Goal: Transaction & Acquisition: Purchase product/service

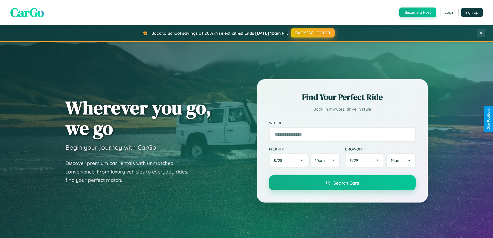
click at [312, 33] on button "BACK2SCHOOL20" at bounding box center [313, 32] width 44 height 9
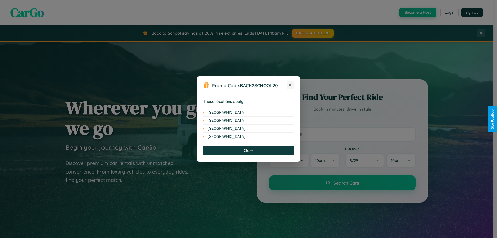
click at [290, 85] on icon at bounding box center [290, 85] width 3 height 3
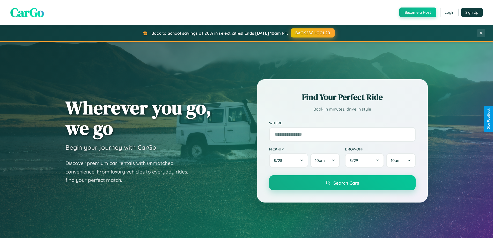
click at [312, 33] on button "BACK2SCHOOL20" at bounding box center [313, 32] width 44 height 9
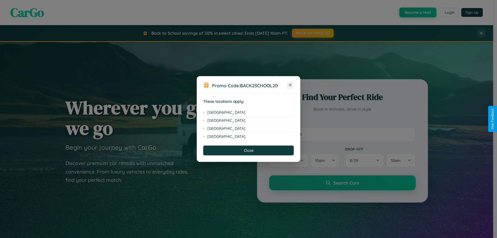
click at [290, 85] on icon at bounding box center [290, 85] width 3 height 3
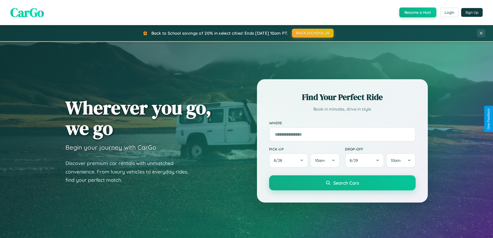
scroll to position [223, 0]
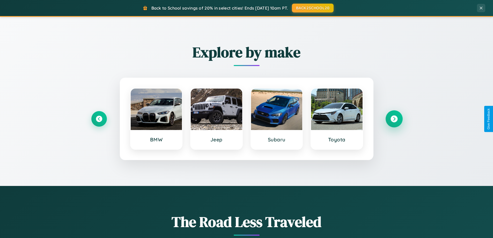
click at [394, 119] on icon at bounding box center [393, 118] width 7 height 7
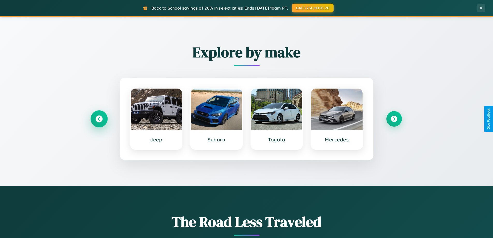
click at [99, 119] on icon at bounding box center [98, 118] width 7 height 7
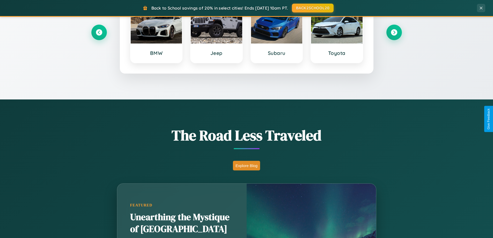
scroll to position [831, 0]
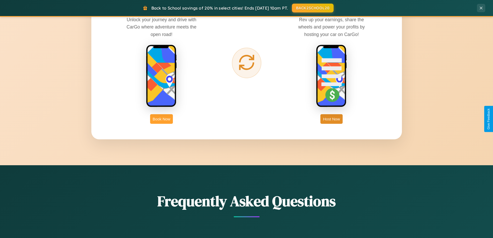
click at [161, 119] on button "Book Now" at bounding box center [161, 119] width 23 height 10
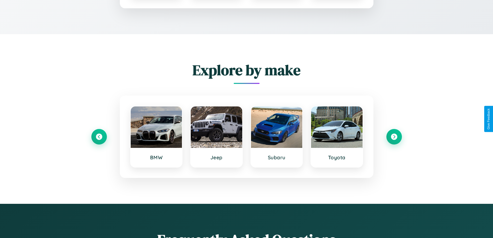
scroll to position [431, 0]
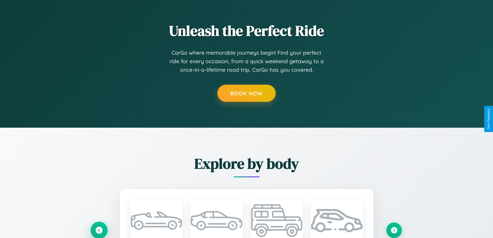
click at [99, 230] on icon at bounding box center [99, 230] width 9 height 9
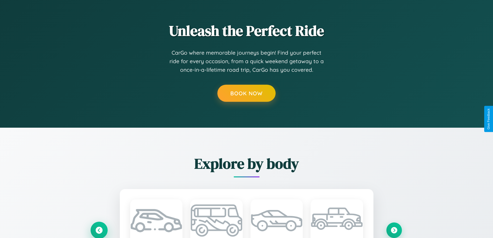
click at [99, 230] on icon at bounding box center [99, 230] width 9 height 9
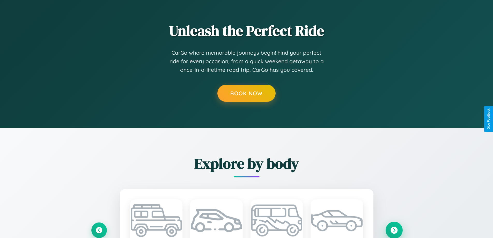
click at [394, 230] on icon at bounding box center [393, 229] width 7 height 7
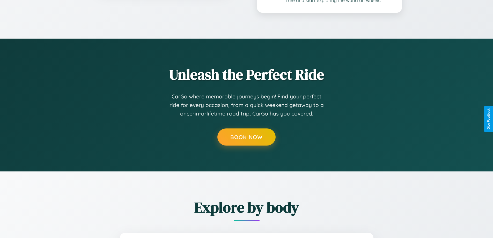
scroll to position [419, 0]
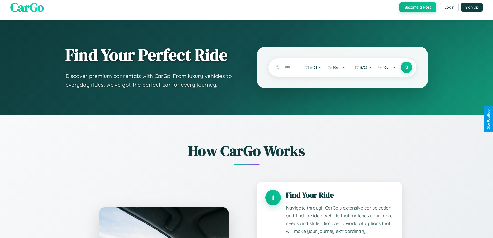
scroll to position [0, 0]
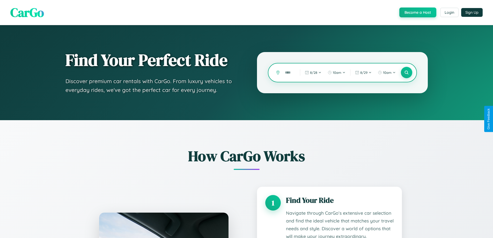
click at [289, 72] on input "text" at bounding box center [288, 72] width 12 height 9
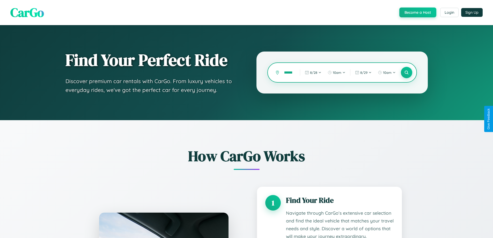
scroll to position [0, 4]
type input "*******"
click at [406, 72] on icon at bounding box center [406, 72] width 5 height 5
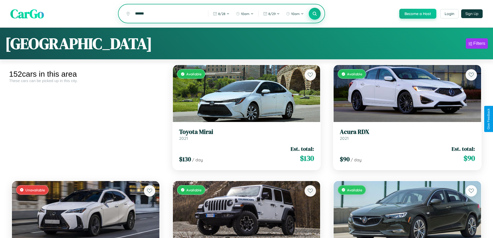
click at [314, 14] on icon at bounding box center [314, 13] width 5 height 5
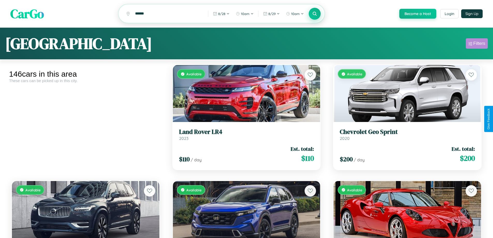
click at [477, 44] on div "Filters" at bounding box center [479, 43] width 12 height 5
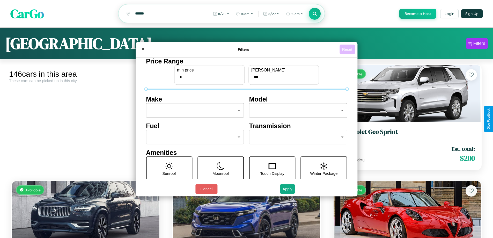
click at [348, 49] on button "Reset" at bounding box center [346, 50] width 15 height 10
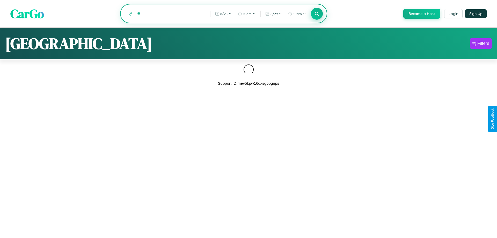
type input "*"
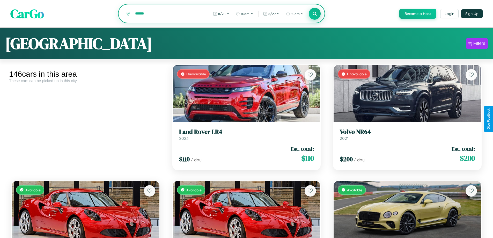
type input "******"
click at [314, 14] on icon at bounding box center [314, 13] width 5 height 5
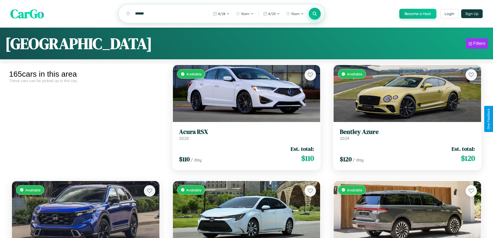
scroll to position [1502, 0]
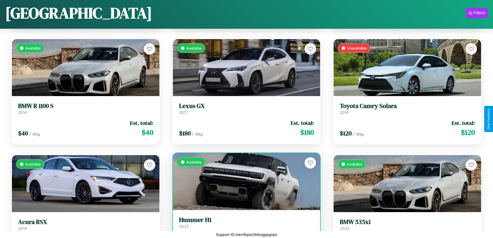
click at [244, 224] on link "Hummer H1 2023" at bounding box center [246, 222] width 135 height 13
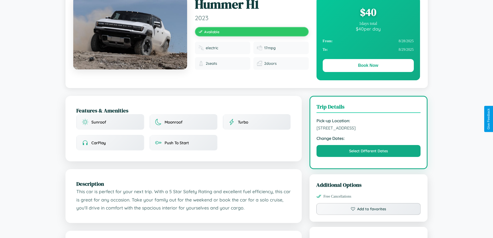
scroll to position [134, 0]
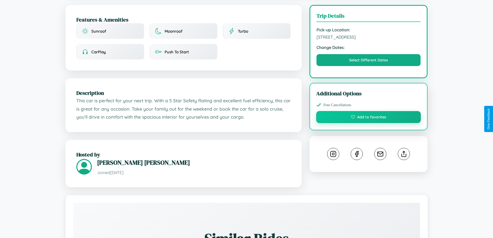
click at [368, 118] on button "Add to favorites" at bounding box center [368, 117] width 105 height 12
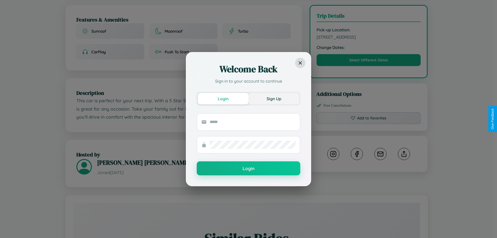
click at [274, 98] on button "Sign Up" at bounding box center [273, 98] width 51 height 11
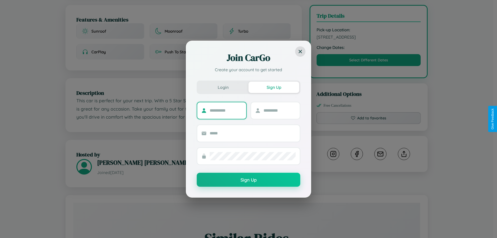
click at [226, 110] on input "text" at bounding box center [226, 110] width 32 height 8
type input "*********"
click at [279, 110] on input "text" at bounding box center [279, 110] width 32 height 8
type input "******"
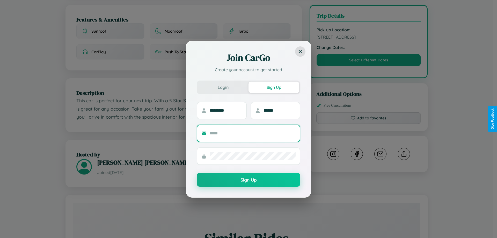
click at [253, 133] on input "text" at bounding box center [253, 133] width 86 height 8
type input "**********"
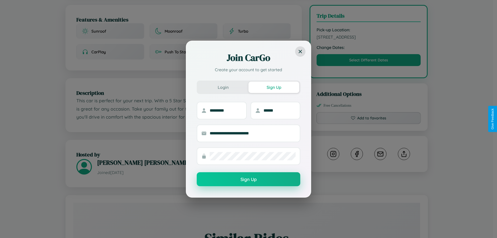
click at [248, 179] on button "Sign Up" at bounding box center [249, 179] width 104 height 14
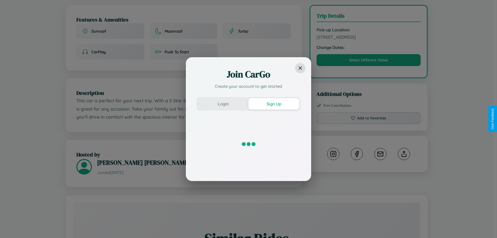
click at [368, 119] on div "Join CarGo Create your account to get started Login Sign Up" at bounding box center [248, 119] width 497 height 238
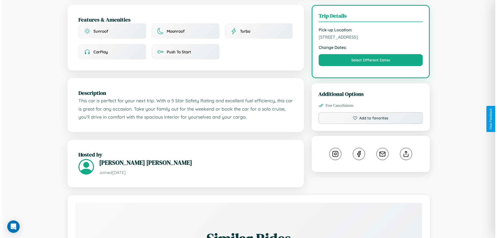
scroll to position [0, 0]
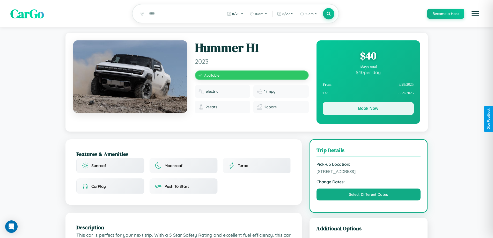
click at [368, 109] on button "Book Now" at bounding box center [368, 108] width 91 height 13
